Goal: Task Accomplishment & Management: Manage account settings

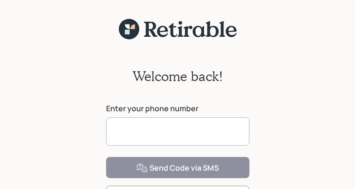
click at [131, 130] on input at bounding box center [178, 132] width 144 height 28
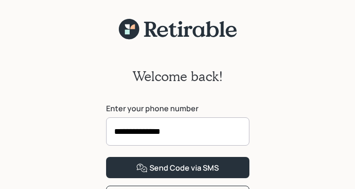
type input "**********"
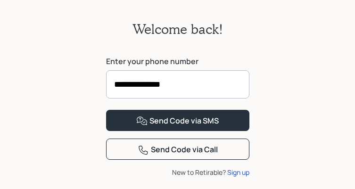
scroll to position [94, 0]
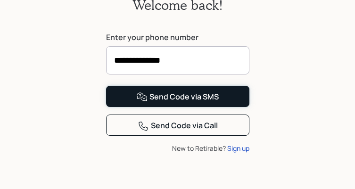
click at [197, 103] on div "Send Code via SMS" at bounding box center [177, 97] width 83 height 11
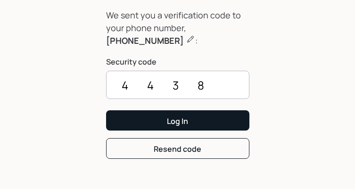
type input "4438"
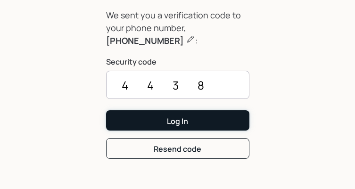
click at [181, 124] on div "Log In" at bounding box center [177, 121] width 21 height 10
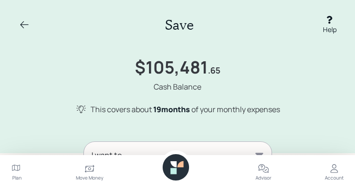
click at [17, 170] on icon at bounding box center [16, 168] width 8 height 6
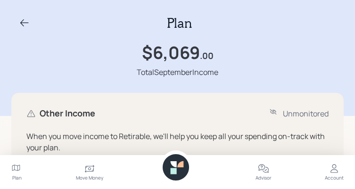
click at [25, 22] on icon at bounding box center [24, 22] width 11 height 11
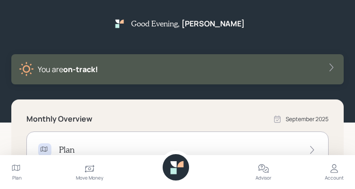
click at [332, 65] on icon at bounding box center [331, 67] width 9 height 9
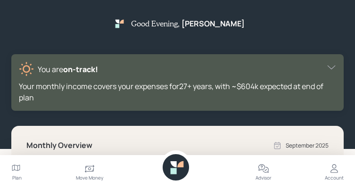
click at [331, 66] on icon at bounding box center [331, 67] width 9 height 9
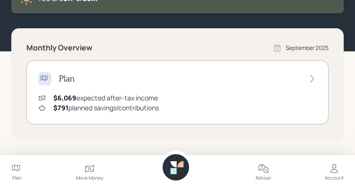
scroll to position [94, 0]
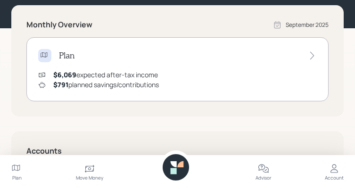
click at [311, 54] on icon at bounding box center [312, 55] width 9 height 9
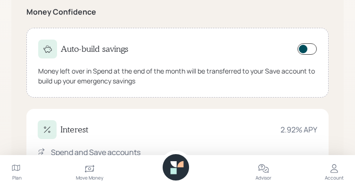
scroll to position [318, 0]
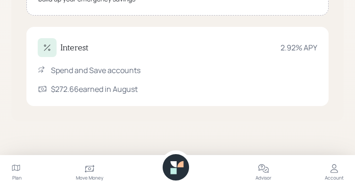
click at [174, 169] on icon at bounding box center [173, 171] width 6 height 6
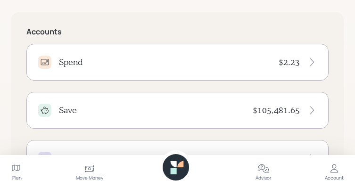
scroll to position [213, 0]
click at [314, 109] on icon at bounding box center [312, 111] width 9 height 9
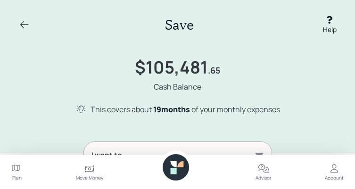
click at [330, 173] on icon at bounding box center [334, 168] width 11 height 11
